Goal: Task Accomplishment & Management: Use online tool/utility

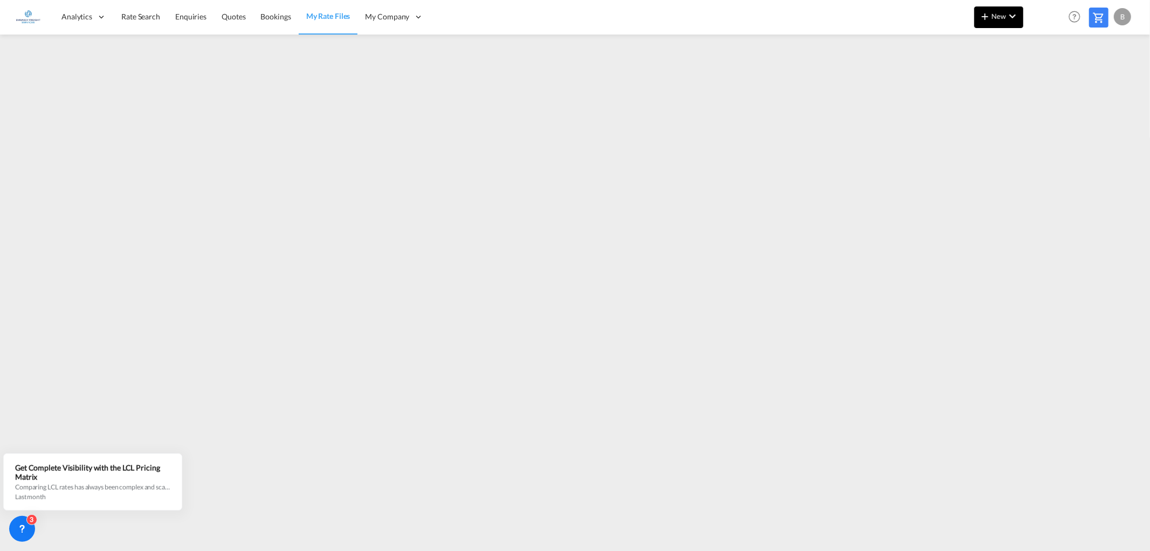
click at [996, 18] on span "New" at bounding box center [999, 16] width 40 height 9
click at [1050, 77] on span "Ratesheet" at bounding box center [1044, 81] width 12 height 22
